Goal: Task Accomplishment & Management: Use online tool/utility

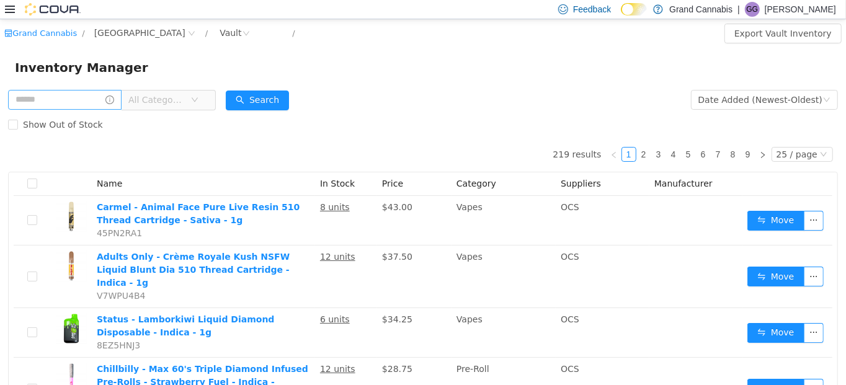
click at [87, 106] on input "text" at bounding box center [65, 100] width 114 height 20
type input "*"
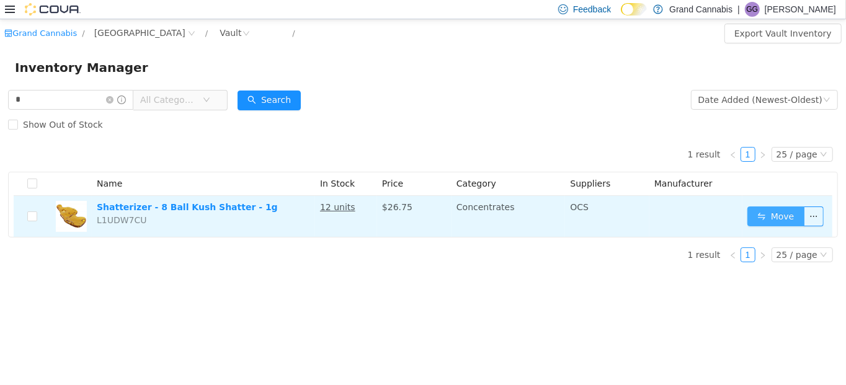
click at [782, 214] on button "Move" at bounding box center [775, 217] width 57 height 20
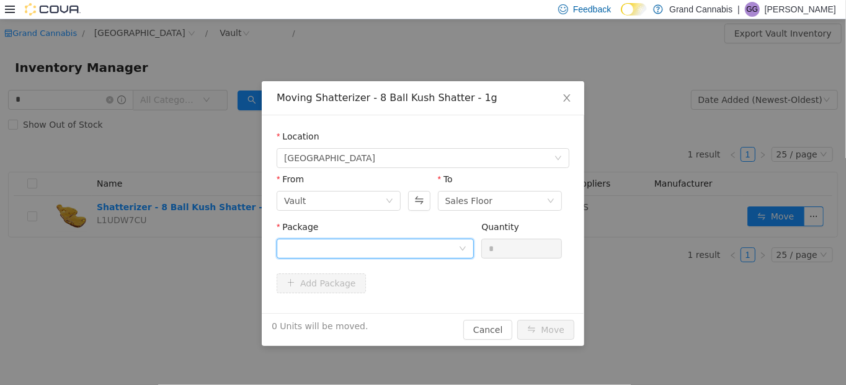
click at [445, 249] on div at bounding box center [371, 248] width 174 height 19
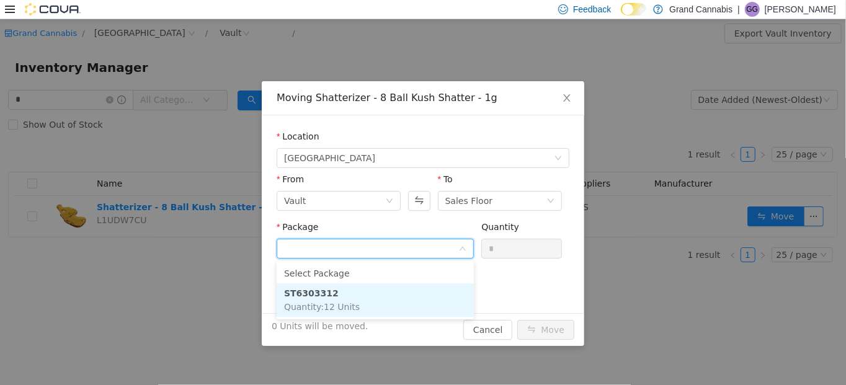
click at [410, 295] on li "ST6303312 Quantity : 12 Units" at bounding box center [375, 299] width 197 height 33
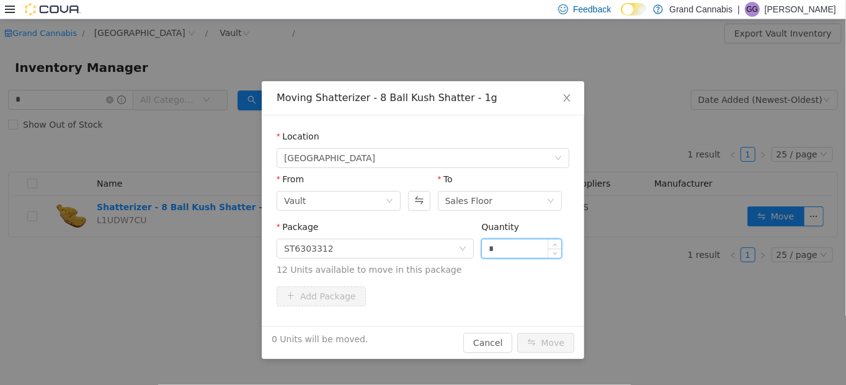
click at [485, 251] on input "*" at bounding box center [521, 248] width 79 height 19
type input "**"
click at [517, 333] on button "Move" at bounding box center [545, 343] width 57 height 20
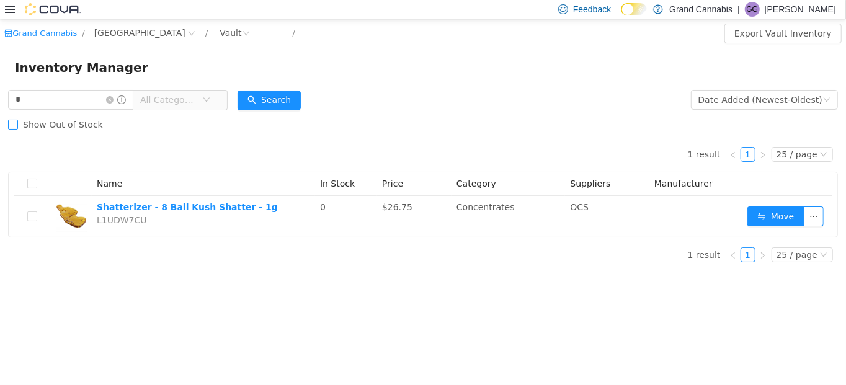
click at [58, 133] on label "Show Out of Stock" at bounding box center [58, 124] width 100 height 25
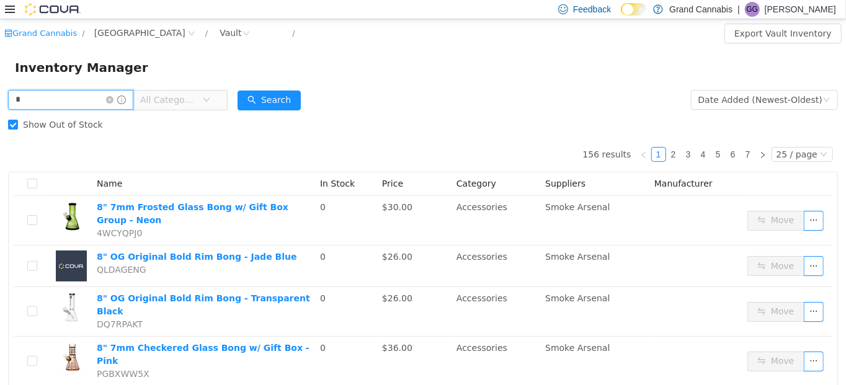
click at [51, 109] on input "*" at bounding box center [70, 100] width 125 height 20
click at [19, 127] on span "Show Out of Stock" at bounding box center [63, 125] width 90 height 10
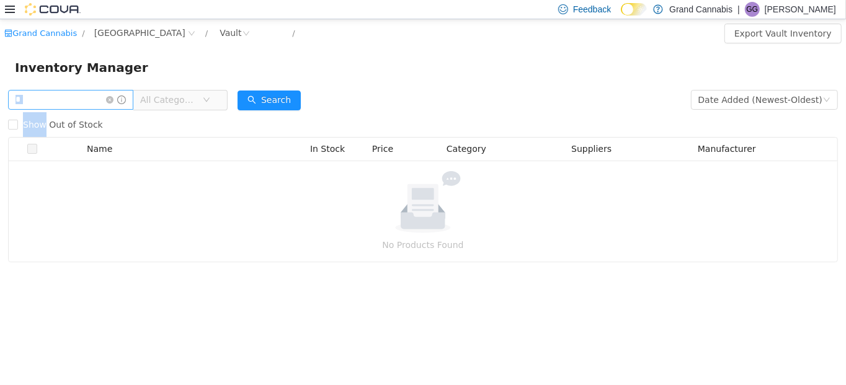
drag, startPoint x: 19, startPoint y: 127, endPoint x: 37, endPoint y: 102, distance: 30.6
click at [37, 102] on form "* All Categories Date Added (Newest-Oldest) Search Show Out of Stock" at bounding box center [423, 112] width 830 height 50
click at [38, 95] on input "*" at bounding box center [70, 100] width 125 height 20
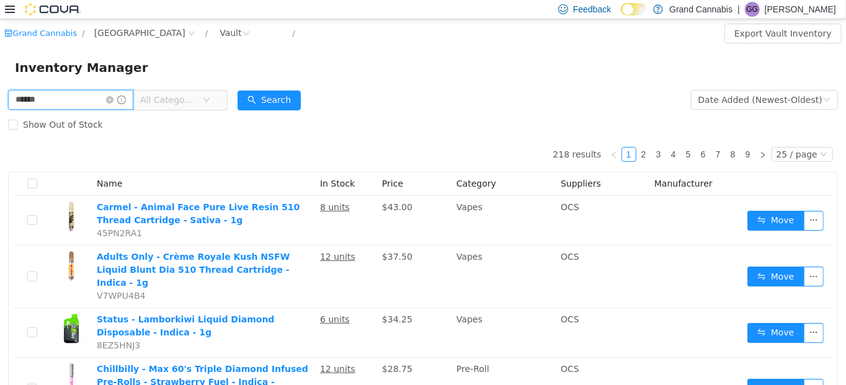
type input "******"
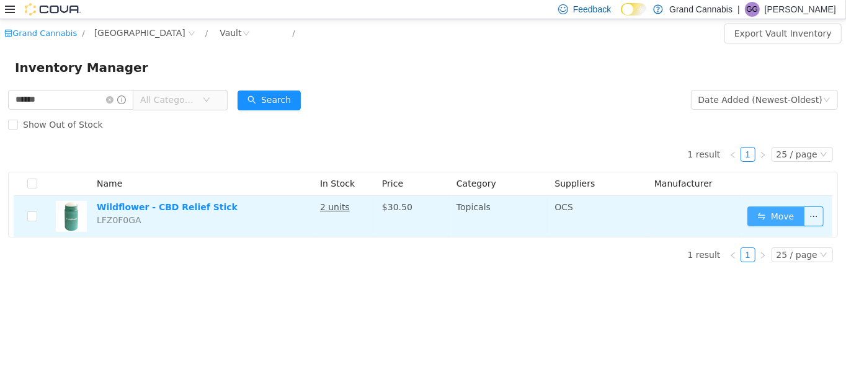
click at [764, 214] on button "Move" at bounding box center [775, 217] width 57 height 20
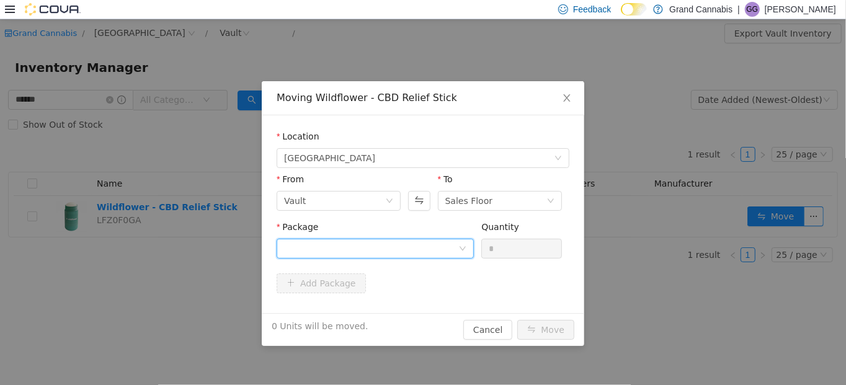
click at [372, 246] on div at bounding box center [371, 248] width 174 height 19
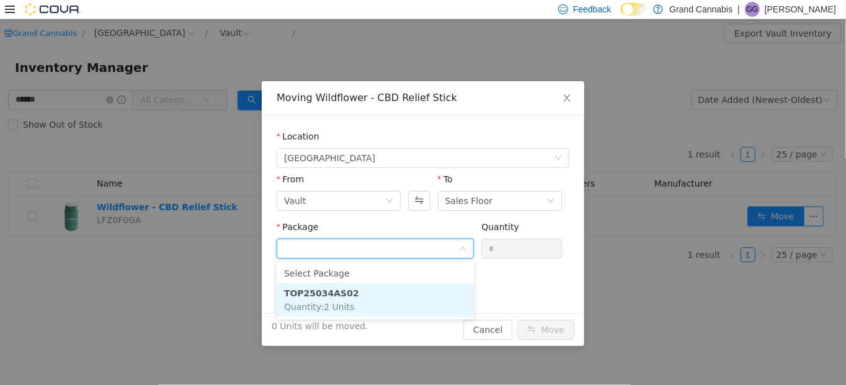
click at [371, 287] on li "TOP25034AS02 Quantity : 2 Units" at bounding box center [375, 299] width 197 height 33
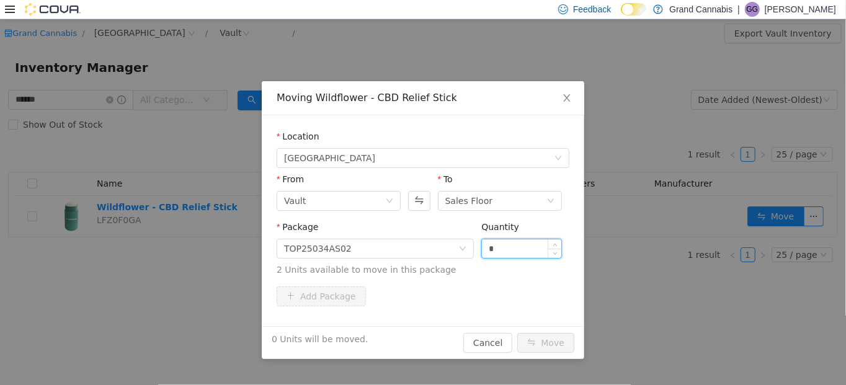
click at [484, 249] on input "*" at bounding box center [521, 248] width 79 height 19
type input "*"
click at [517, 333] on button "Move" at bounding box center [545, 343] width 57 height 20
